Goal: Task Accomplishment & Management: Use online tool/utility

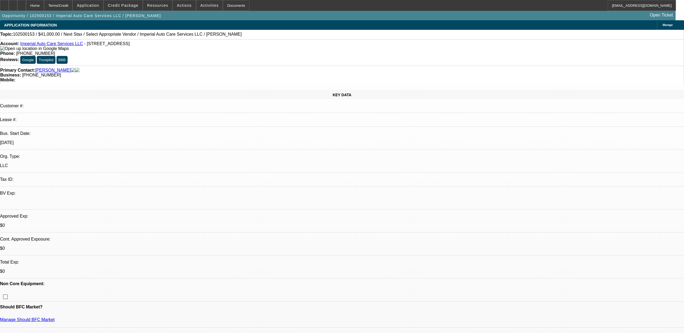
select select "0"
select select "2"
select select "0.1"
select select "4"
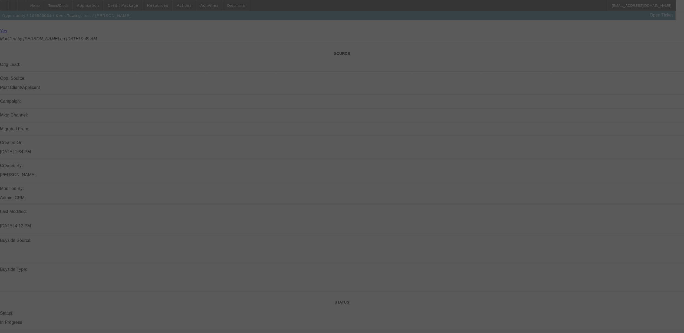
scroll to position [341, 0]
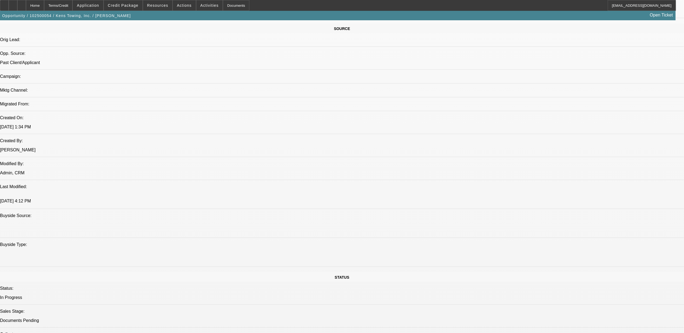
select select "0"
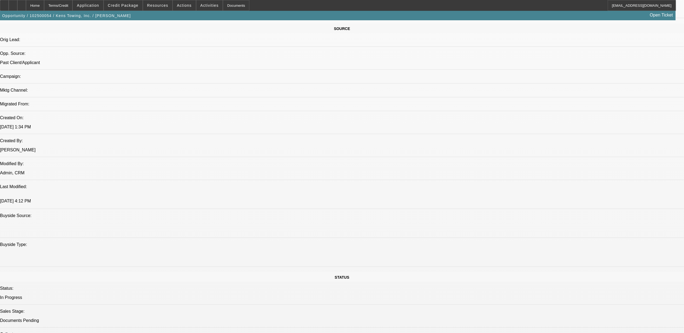
select select "0"
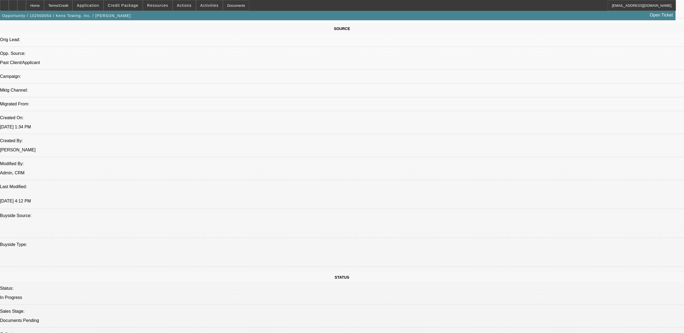
select select "0"
select select "1"
select select "2"
select select "6"
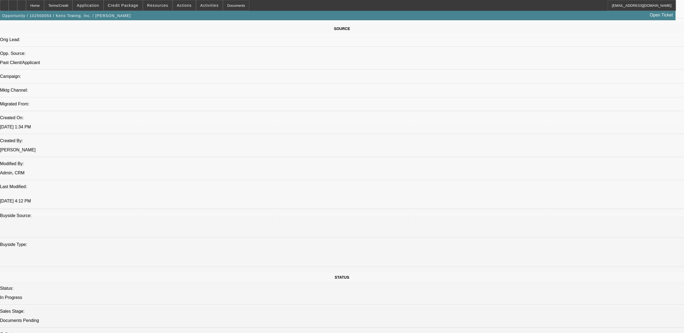
select select "1"
select select "6"
select select "1"
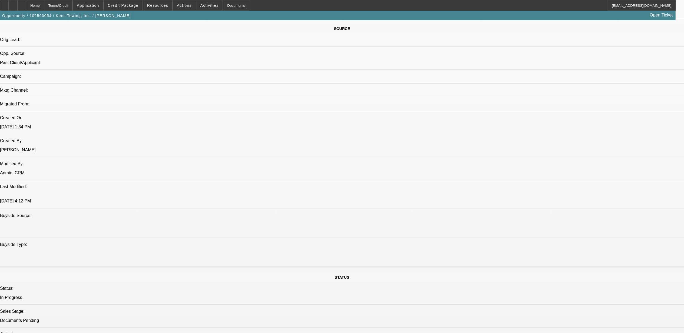
select select "6"
select select "1"
select select "6"
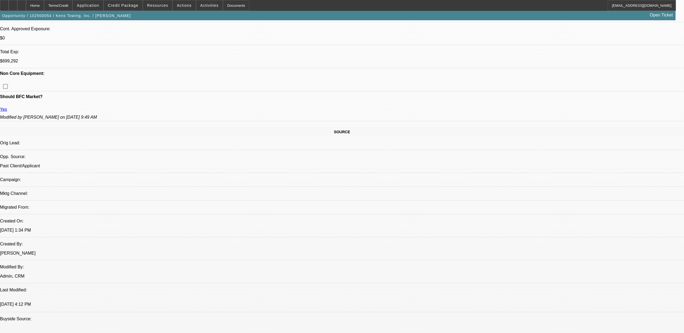
scroll to position [233, 0]
